Goal: Check status: Check status

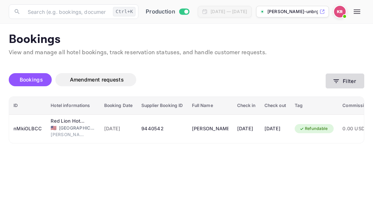
click at [335, 85] on icon "button" at bounding box center [336, 81] width 7 height 7
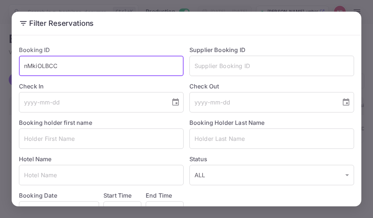
drag, startPoint x: 61, startPoint y: 65, endPoint x: 33, endPoint y: 65, distance: 27.4
click at [26, 66] on input "nMkiOLBCC" at bounding box center [101, 66] width 165 height 20
drag, startPoint x: 34, startPoint y: 65, endPoint x: 168, endPoint y: 36, distance: 137.9
click at [168, 36] on div "Filter Reservations Booking ID nMkiOLBCC ​ Supplier Booking ID ​ Check In ​ Che…" at bounding box center [187, 109] width 350 height 195
drag, startPoint x: 58, startPoint y: 65, endPoint x: 23, endPoint y: 68, distance: 35.9
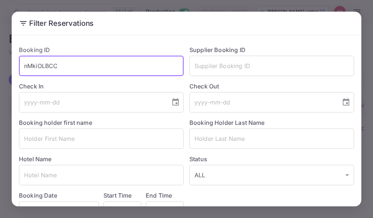
click at [23, 68] on input "nMkiOLBCC" at bounding box center [101, 66] width 165 height 20
paste input "Xmi2qVUB1"
click at [24, 66] on input "Xmi2qVUB1" at bounding box center [101, 66] width 165 height 20
click at [58, 68] on input "Xmi2qVUB1" at bounding box center [101, 66] width 165 height 20
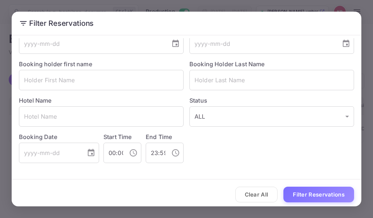
scroll to position [62, 0]
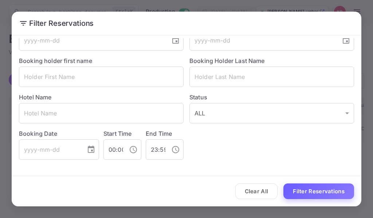
type input "Xmi2qVUB1"
click at [296, 190] on button "Filter Reservations" at bounding box center [319, 192] width 71 height 16
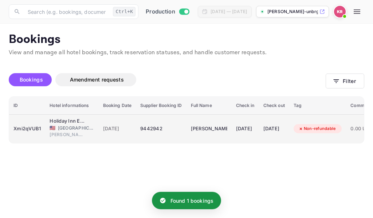
click at [108, 128] on span "[DATE]" at bounding box center [117, 129] width 29 height 8
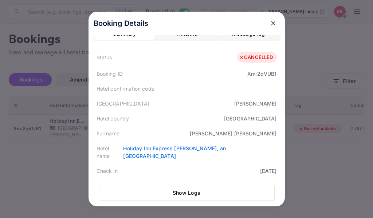
scroll to position [0, 0]
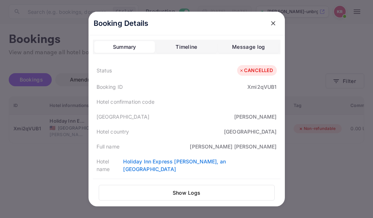
click at [272, 24] on icon "close" at bounding box center [273, 23] width 7 height 7
